Goal: Find specific page/section: Find specific page/section

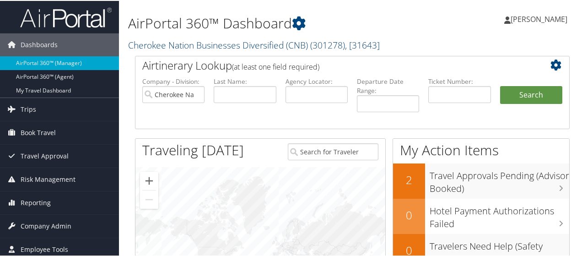
click at [214, 46] on link "Cherokee Nation Businesses Diversified (CNB) ( 301278 ) , [ 31643 ]" at bounding box center [254, 44] width 252 height 12
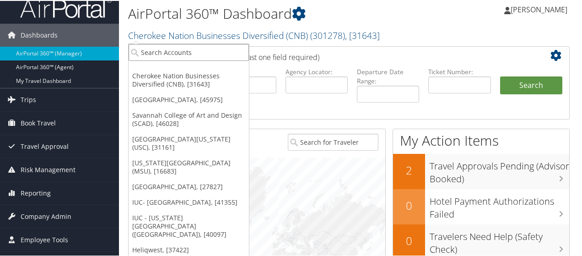
click at [211, 47] on input "search" at bounding box center [189, 51] width 120 height 17
type input "neomed"
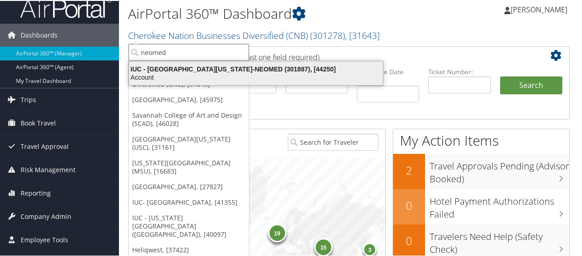
click at [219, 70] on div "IUC - Northeast Ohio Medical University-NEOMED (301887), [44250]" at bounding box center [255, 68] width 265 height 8
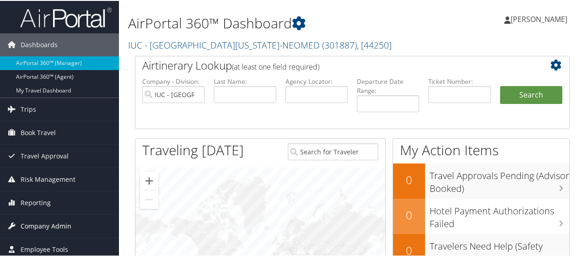
click at [52, 224] on span "Company Admin" at bounding box center [46, 225] width 51 height 23
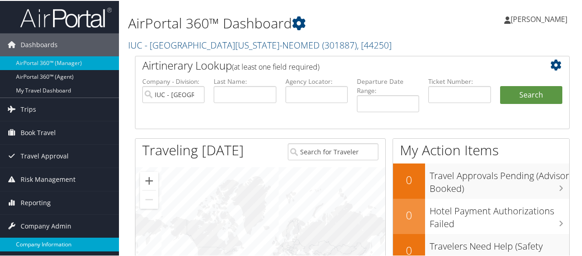
click at [52, 243] on link "Company Information" at bounding box center [59, 243] width 119 height 14
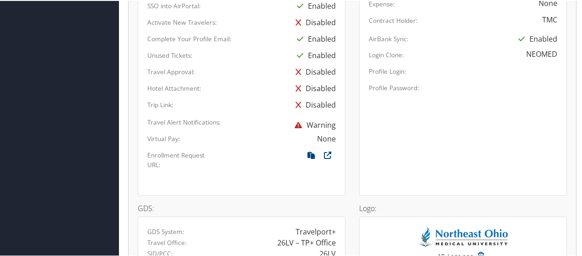
scroll to position [586, 0]
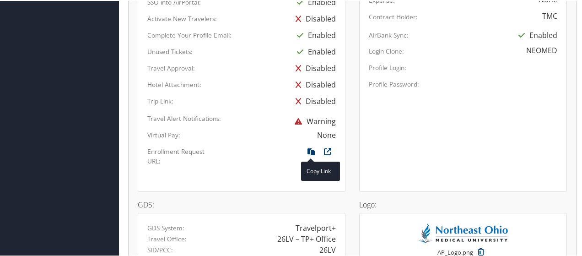
click at [306, 150] on icon at bounding box center [311, 153] width 16 height 12
